Goal: Information Seeking & Learning: Understand process/instructions

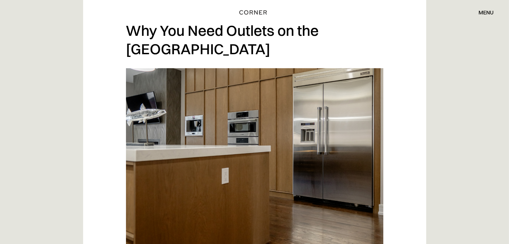
scroll to position [637, 0]
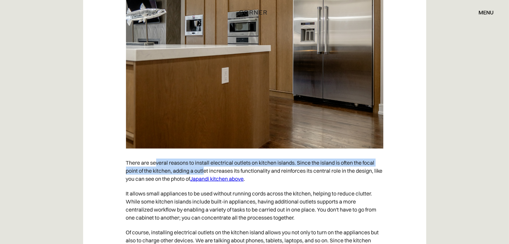
drag, startPoint x: 157, startPoint y: 162, endPoint x: 206, endPoint y: 167, distance: 49.2
click at [206, 167] on p "There are several reasons to install electrical outlets on kitchen islands. Sin…" at bounding box center [255, 171] width 258 height 31
click at [226, 164] on p "There are several reasons to install electrical outlets on kitchen islands. Sin…" at bounding box center [255, 171] width 258 height 31
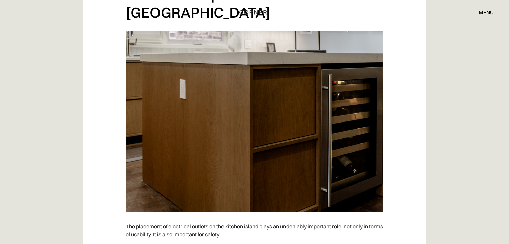
scroll to position [2683, 0]
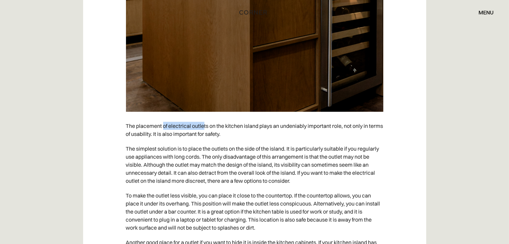
drag, startPoint x: 166, startPoint y: 108, endPoint x: 203, endPoint y: 110, distance: 37.6
click at [203, 119] on p "The placement of electrical outlets on the kitchen island plays an undeniably i…" at bounding box center [255, 130] width 258 height 23
click at [206, 119] on p "The placement of electrical outlets on the kitchen island plays an undeniably i…" at bounding box center [255, 130] width 258 height 23
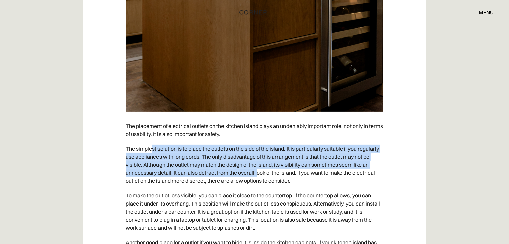
drag, startPoint x: 152, startPoint y: 131, endPoint x: 259, endPoint y: 154, distance: 109.4
click at [259, 154] on p "The simplest solution is to place the outlets on the side of the island. It is …" at bounding box center [255, 165] width 258 height 47
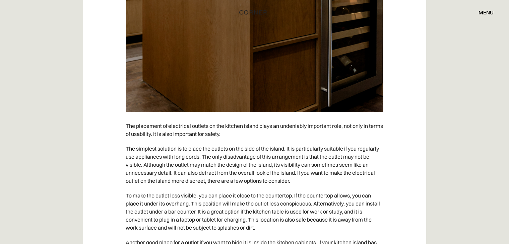
click at [269, 152] on p "The simplest solution is to place the outlets on the side of the island. It is …" at bounding box center [255, 165] width 258 height 47
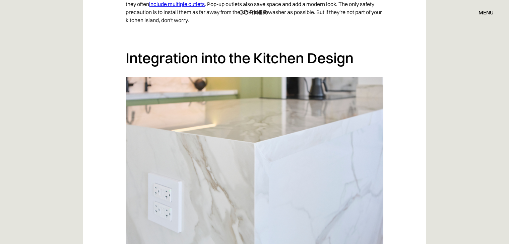
scroll to position [2884, 0]
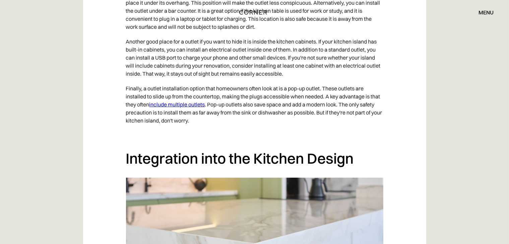
click at [169, 34] on p "Another good place for a outlet if you want to hide it is inside the kitchen ca…" at bounding box center [255, 57] width 258 height 47
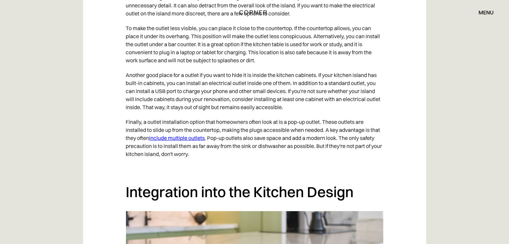
scroll to position [2750, 0]
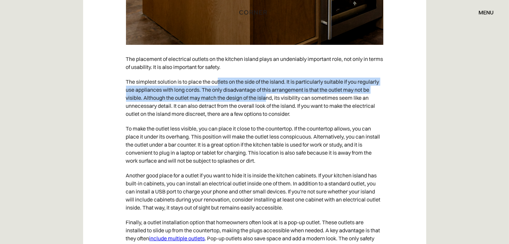
drag, startPoint x: 264, startPoint y: 68, endPoint x: 268, endPoint y: 84, distance: 15.8
click at [268, 84] on p "The simplest solution is to place the outlets on the side of the island. It is …" at bounding box center [255, 97] width 258 height 47
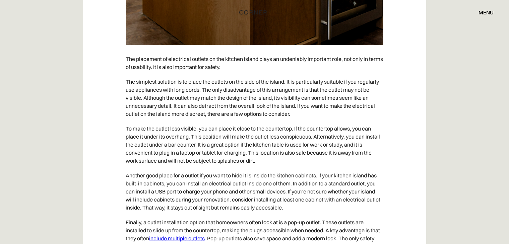
click at [202, 90] on p "The simplest solution is to place the outlets on the side of the island. It is …" at bounding box center [255, 97] width 258 height 47
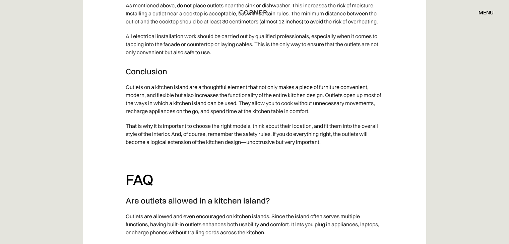
scroll to position [3756, 0]
